Goal: Task Accomplishment & Management: Use online tool/utility

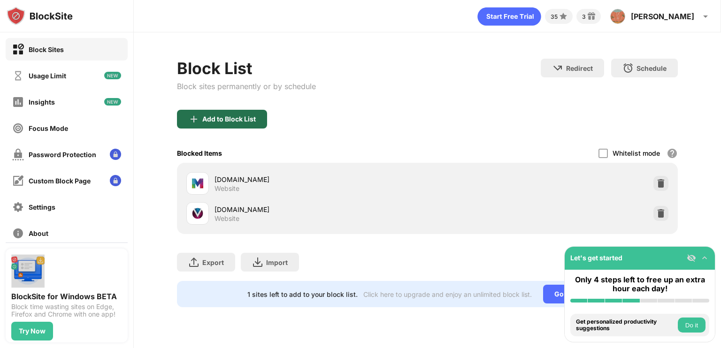
click at [253, 123] on div "Add to Block List" at bounding box center [222, 119] width 90 height 19
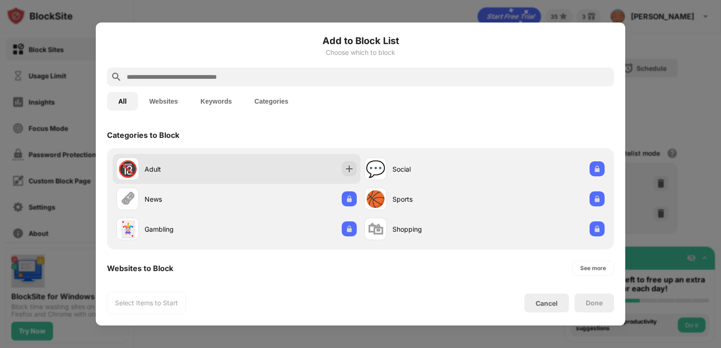
click at [222, 167] on div "Adult" at bounding box center [191, 169] width 92 height 10
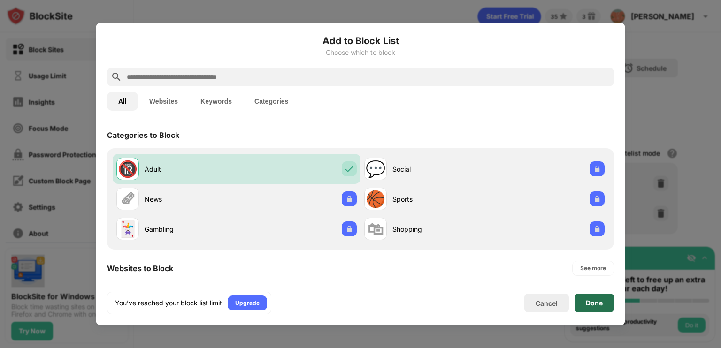
click at [590, 297] on div "Done" at bounding box center [594, 303] width 39 height 19
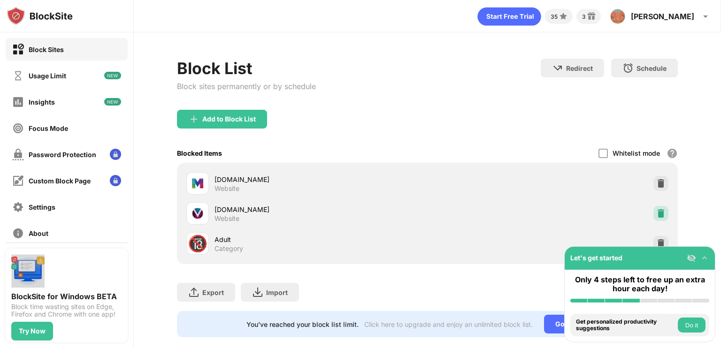
click at [660, 210] on div at bounding box center [660, 213] width 15 height 15
